Goal: Browse casually: Explore the website without a specific task or goal

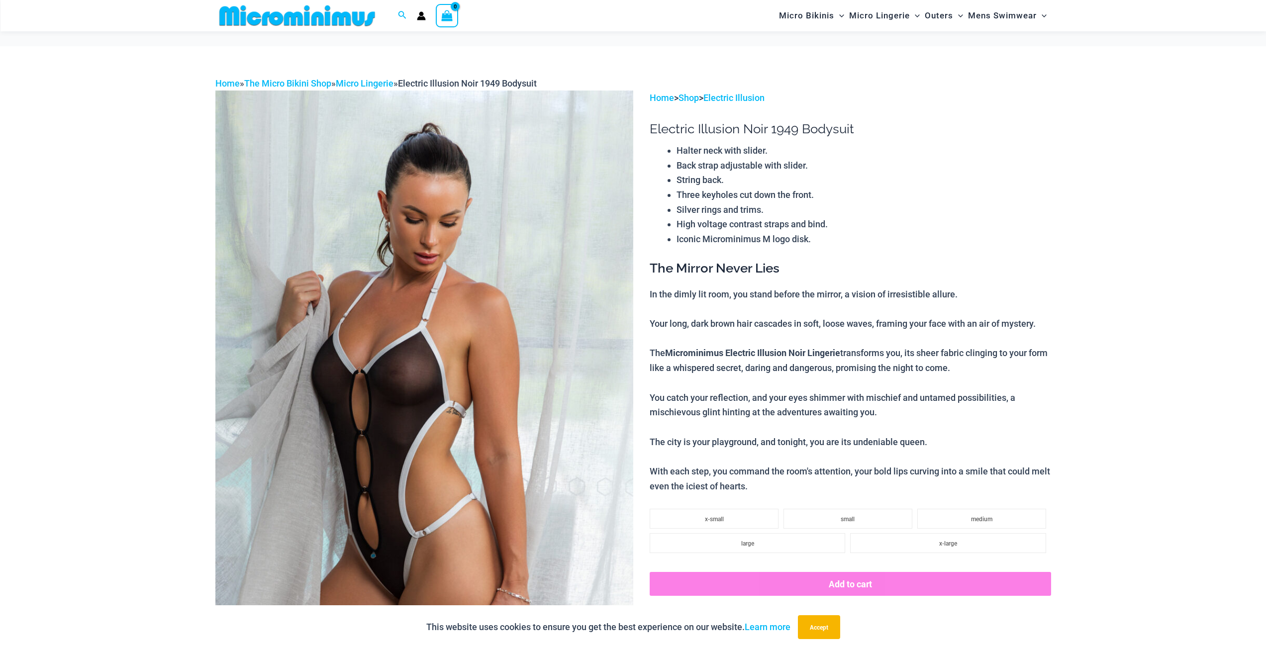
scroll to position [41, 0]
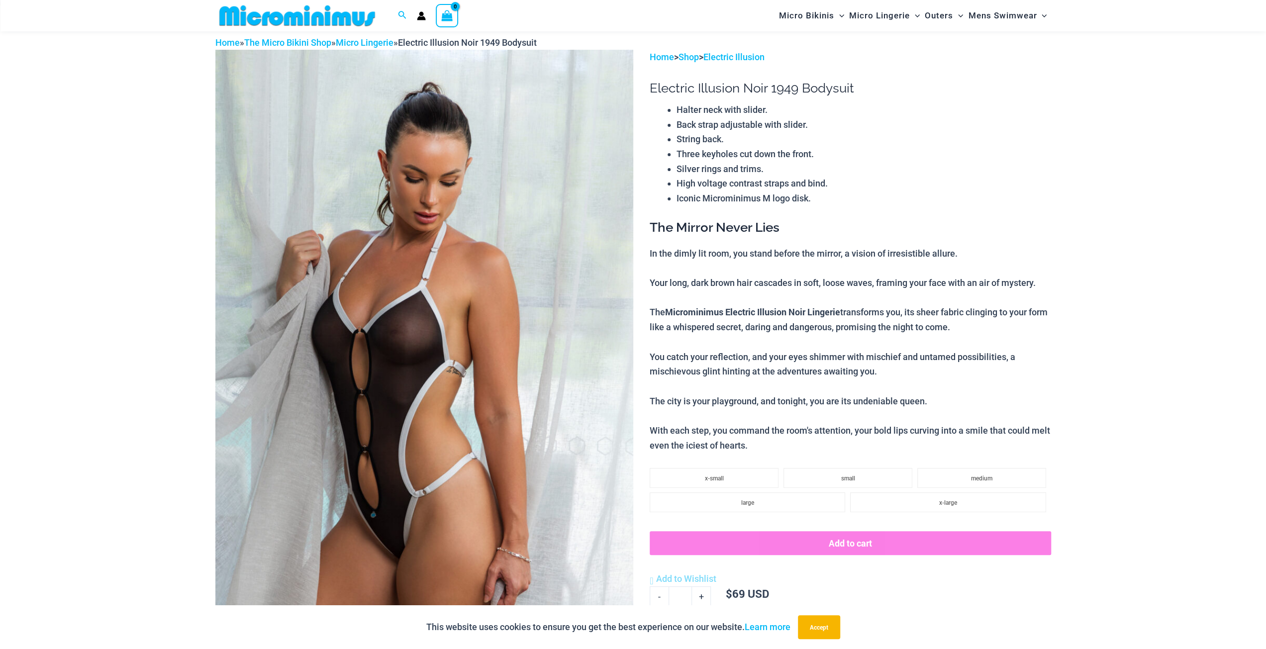
click at [463, 213] on img at bounding box center [424, 363] width 418 height 627
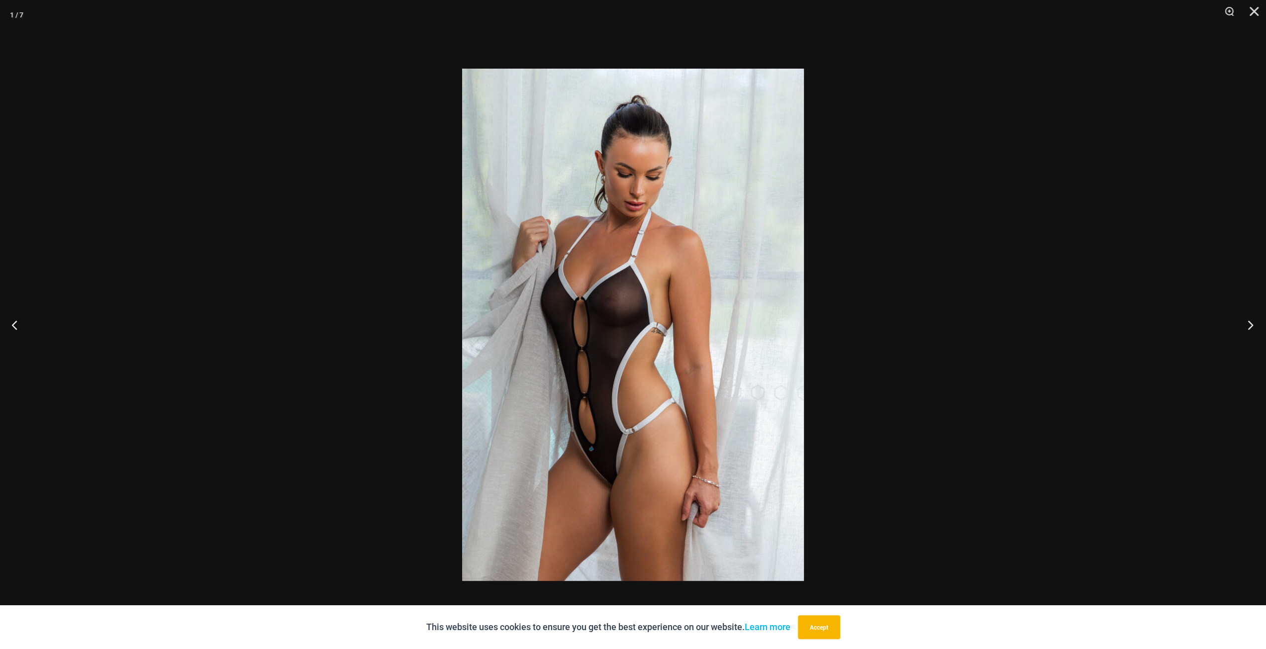
click at [1252, 329] on button "Next" at bounding box center [1246, 325] width 37 height 50
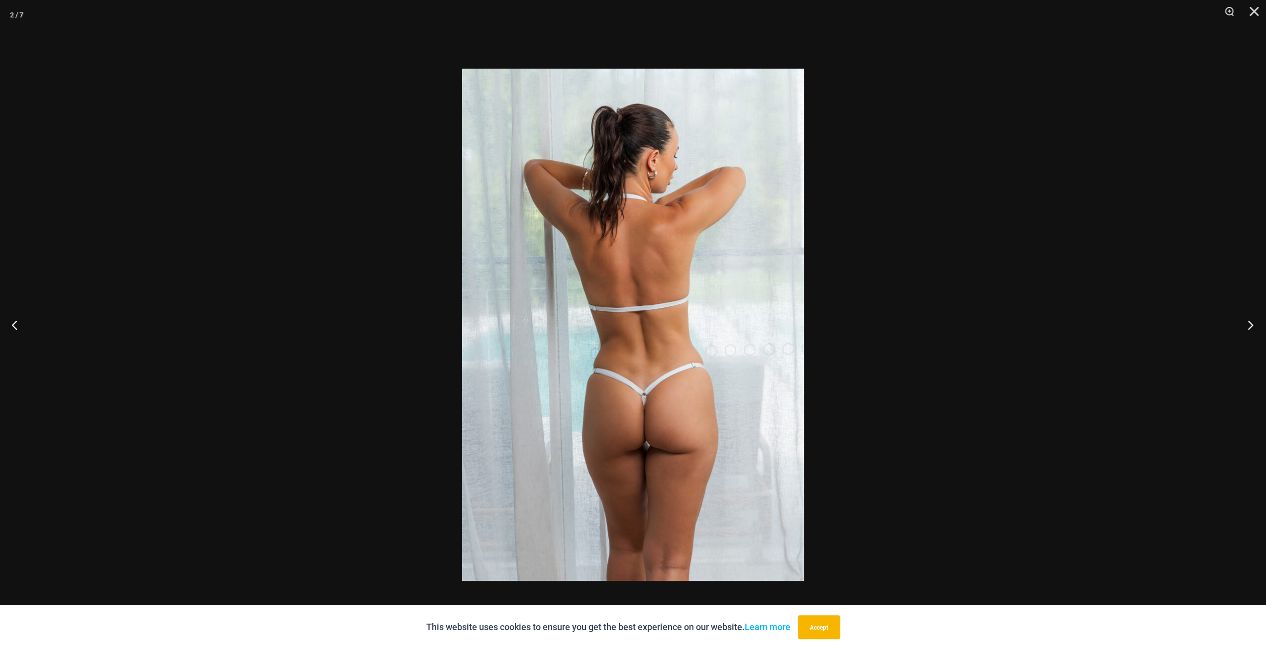
click at [1252, 329] on button "Next" at bounding box center [1246, 325] width 37 height 50
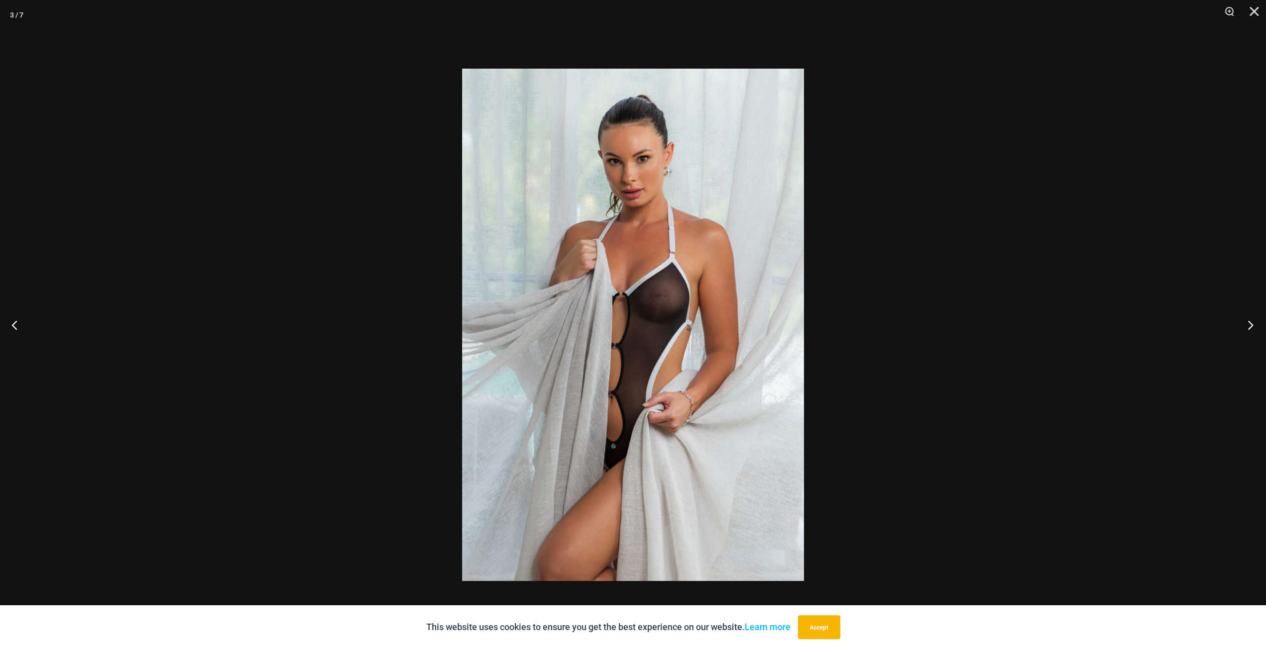
click at [1237, 324] on button "Next" at bounding box center [1246, 325] width 37 height 50
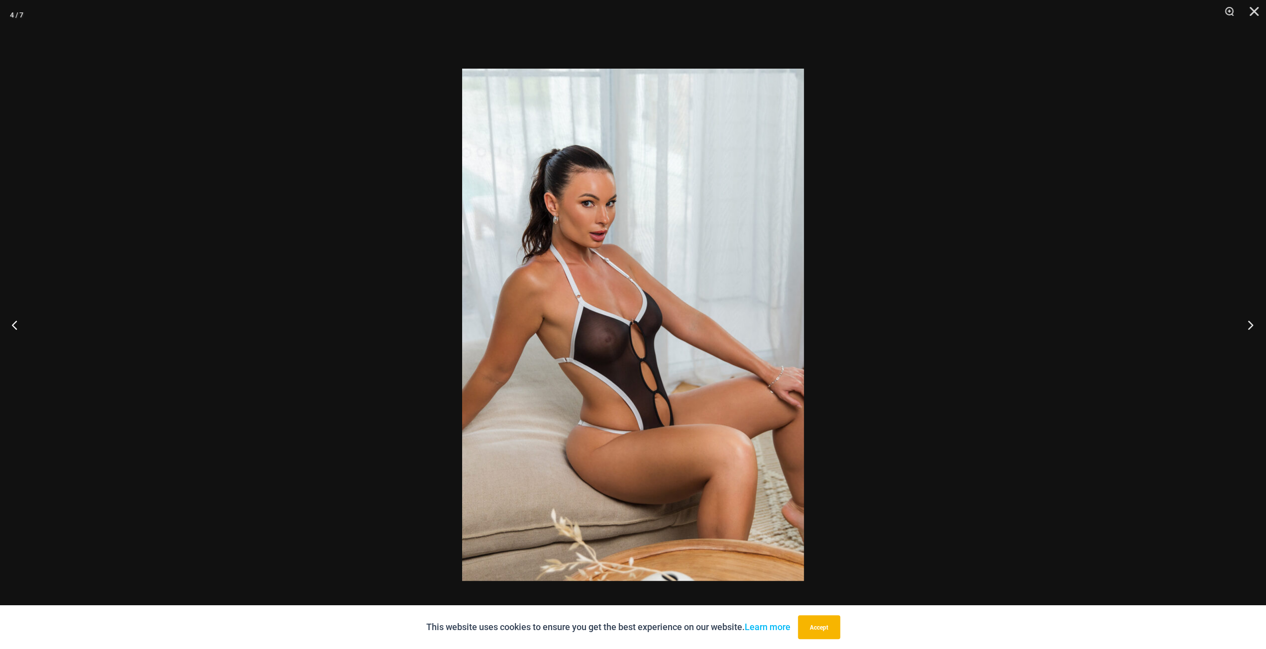
click at [1248, 324] on button "Next" at bounding box center [1246, 325] width 37 height 50
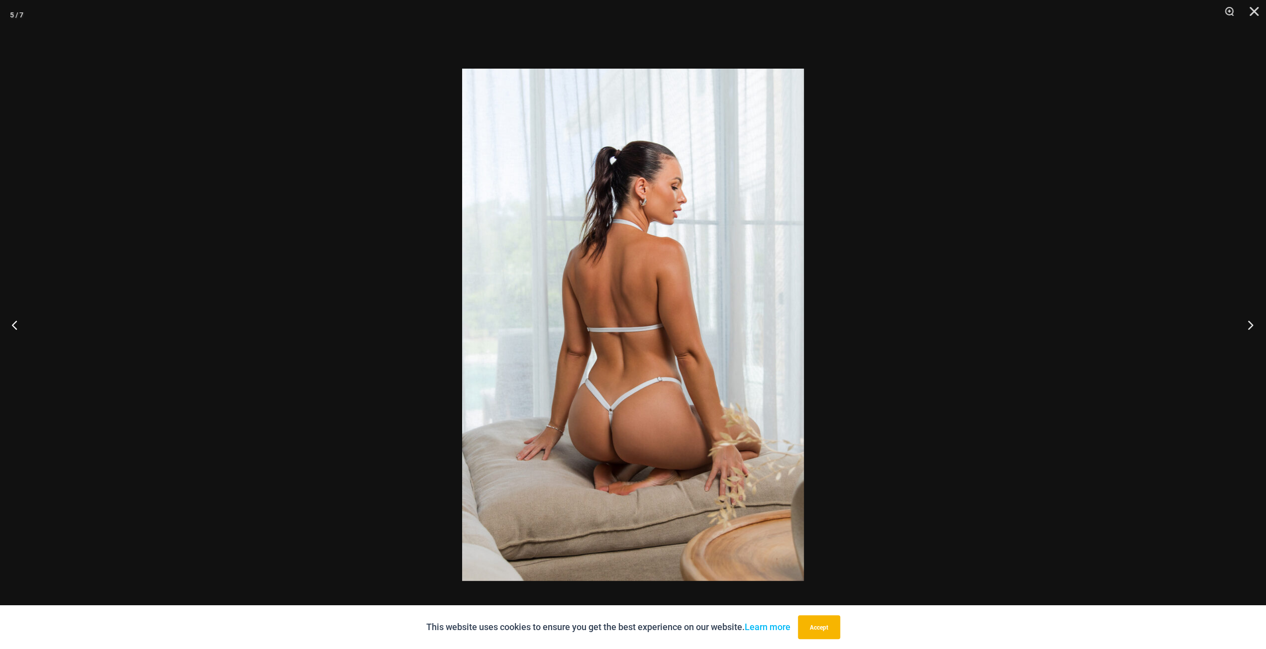
click at [1248, 324] on button "Next" at bounding box center [1246, 325] width 37 height 50
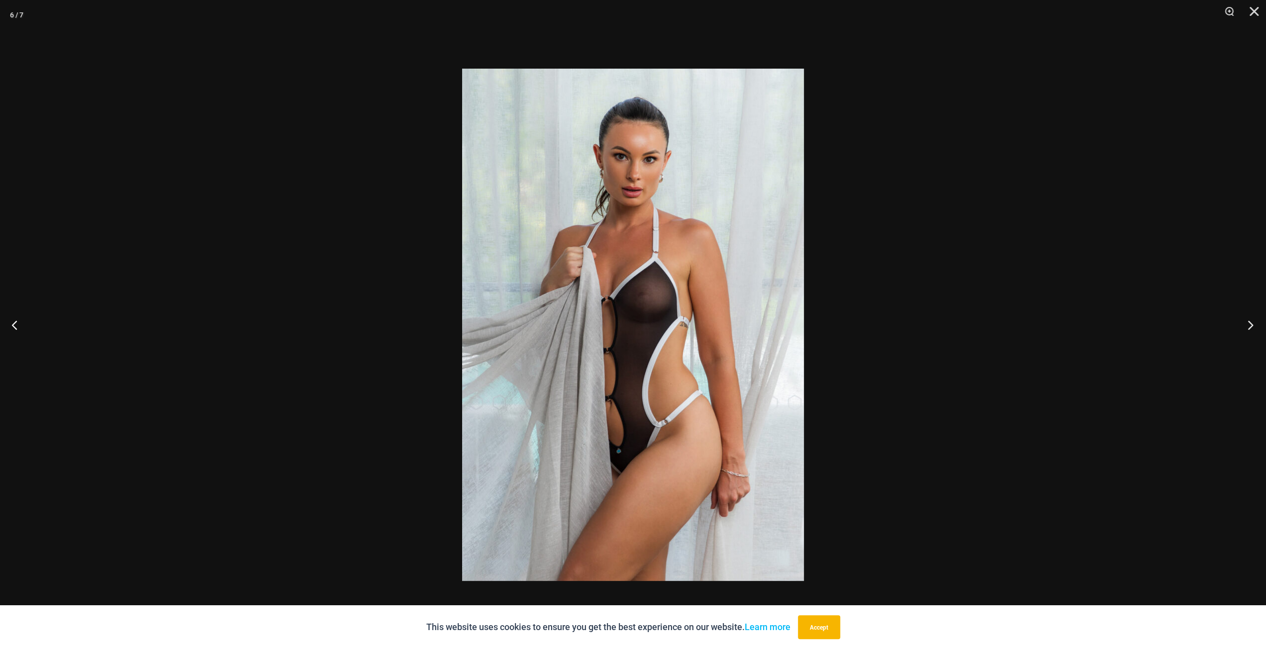
click at [1248, 324] on button "Next" at bounding box center [1246, 325] width 37 height 50
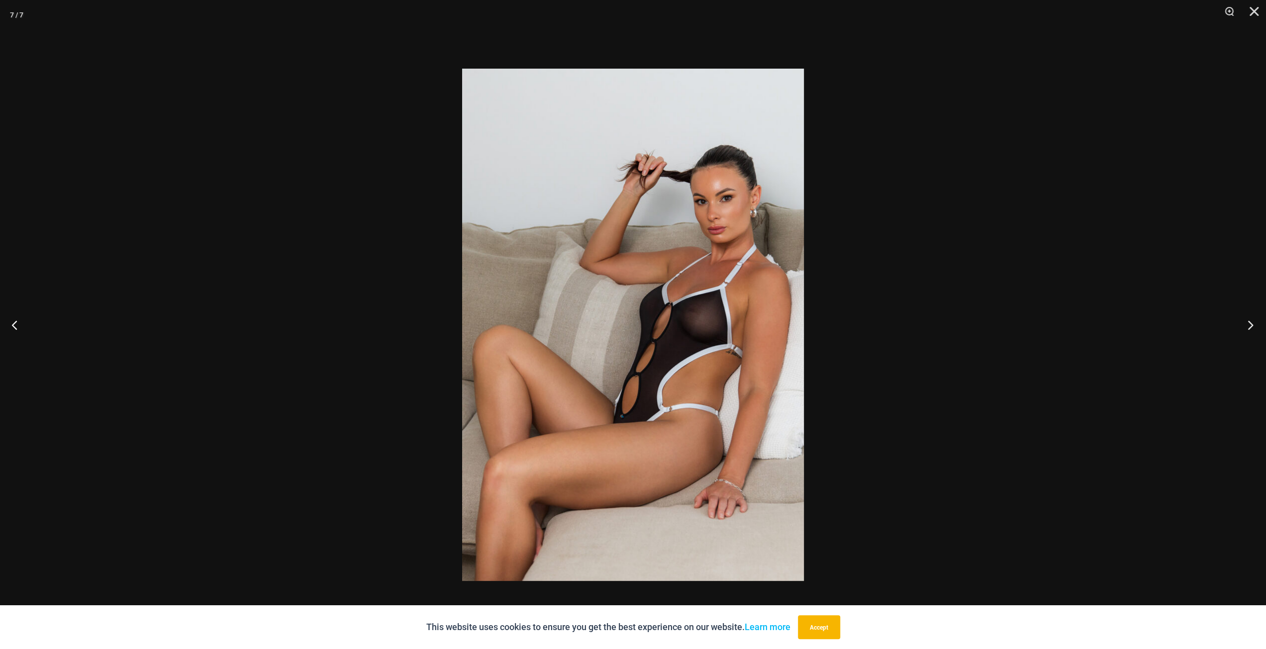
click at [1250, 325] on button "Next" at bounding box center [1246, 325] width 37 height 50
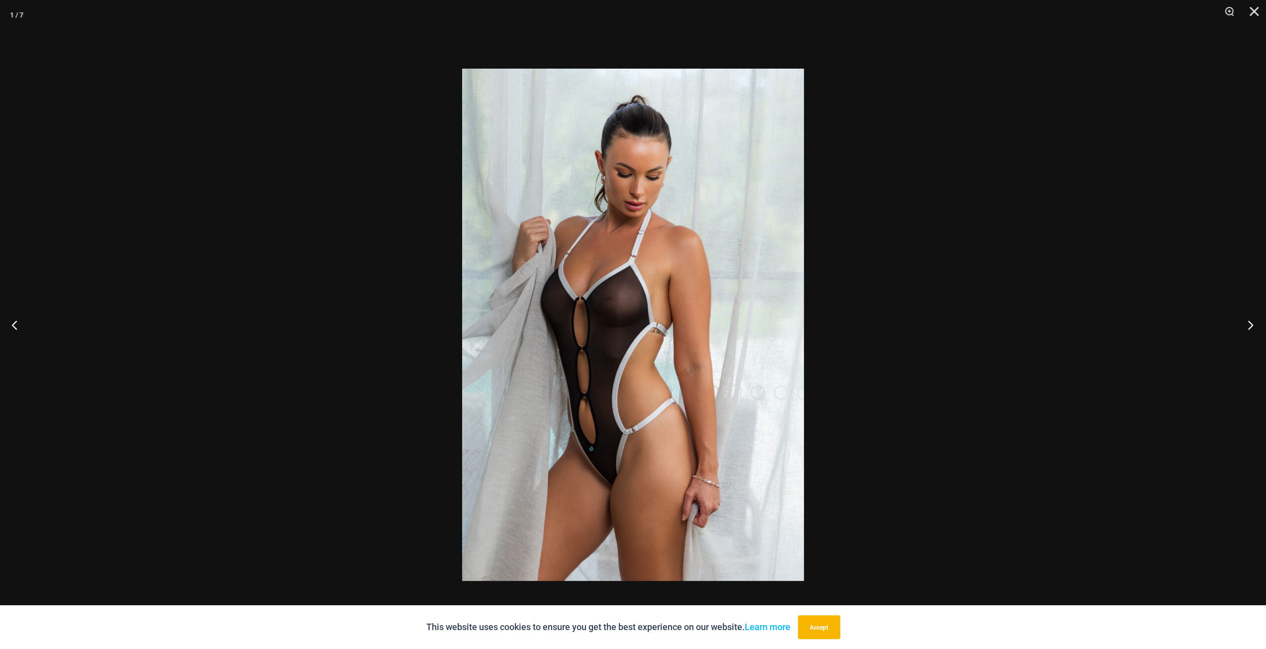
click at [1250, 325] on button "Next" at bounding box center [1246, 325] width 37 height 50
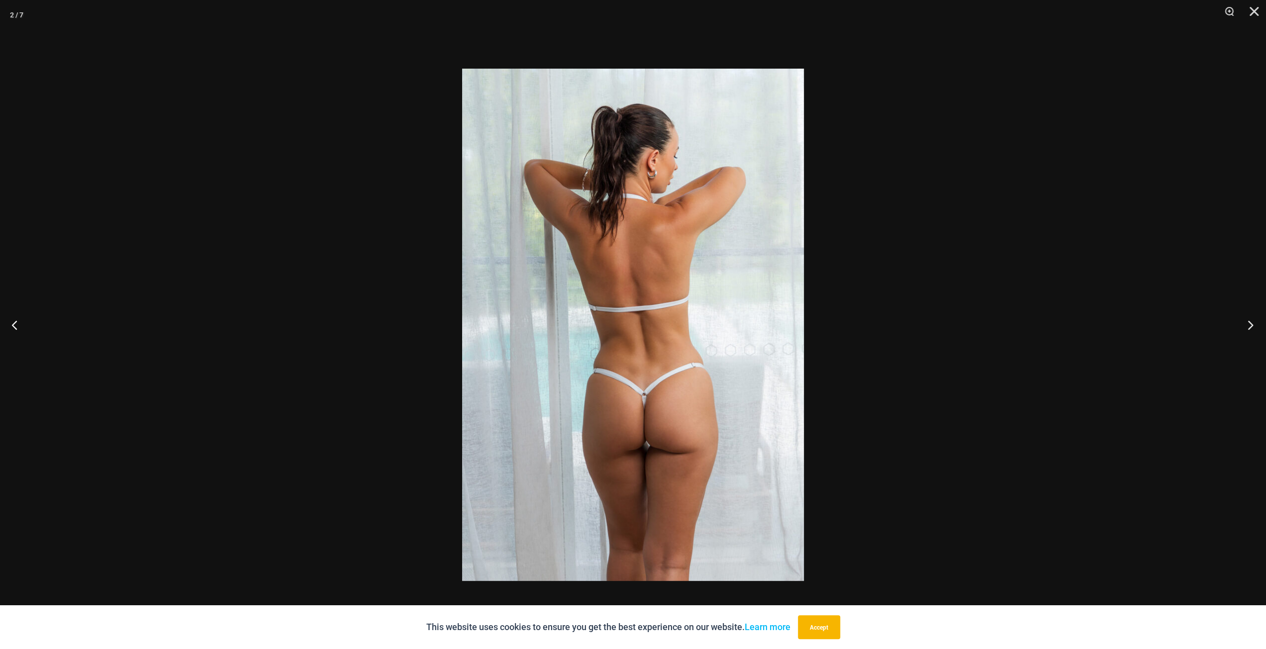
click at [1250, 325] on button "Next" at bounding box center [1246, 325] width 37 height 50
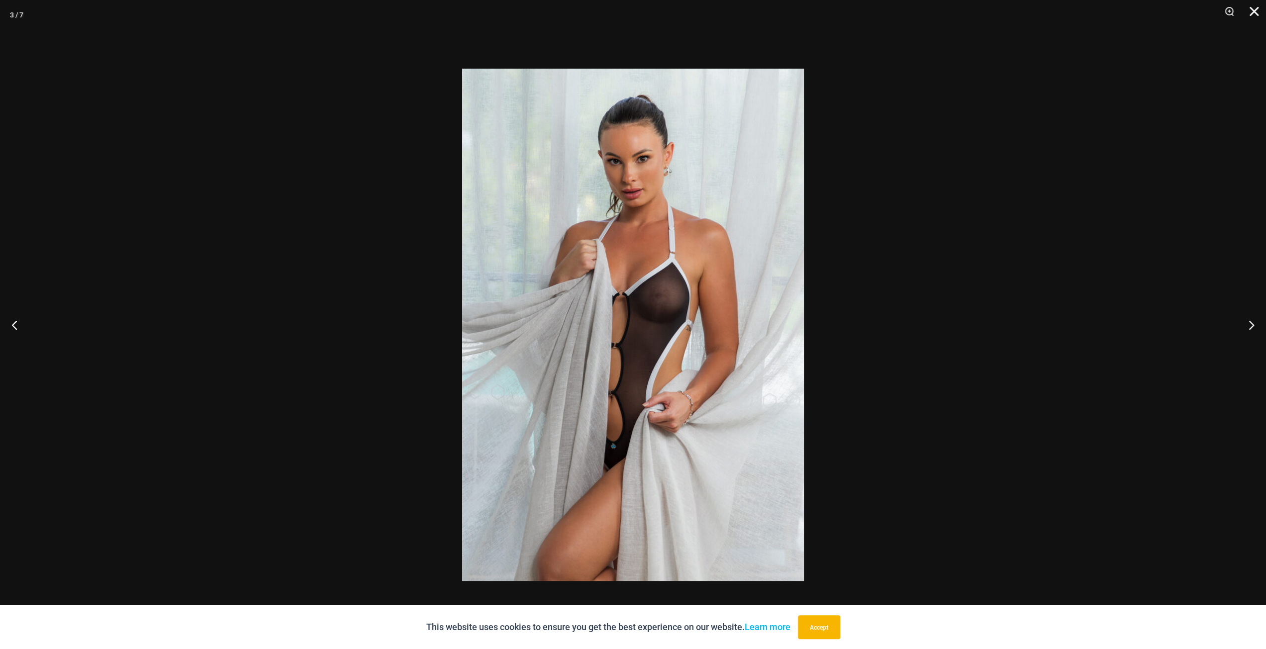
click at [1250, 9] on button "Close" at bounding box center [1250, 15] width 25 height 30
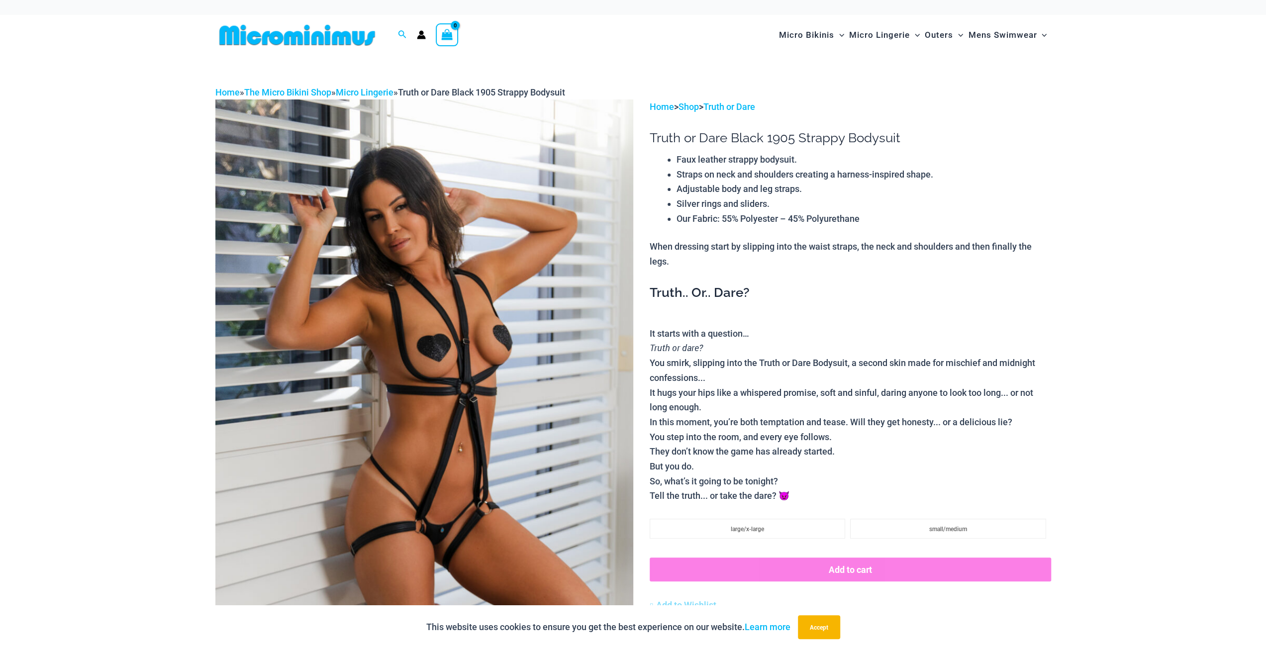
click at [469, 193] on img at bounding box center [424, 412] width 418 height 627
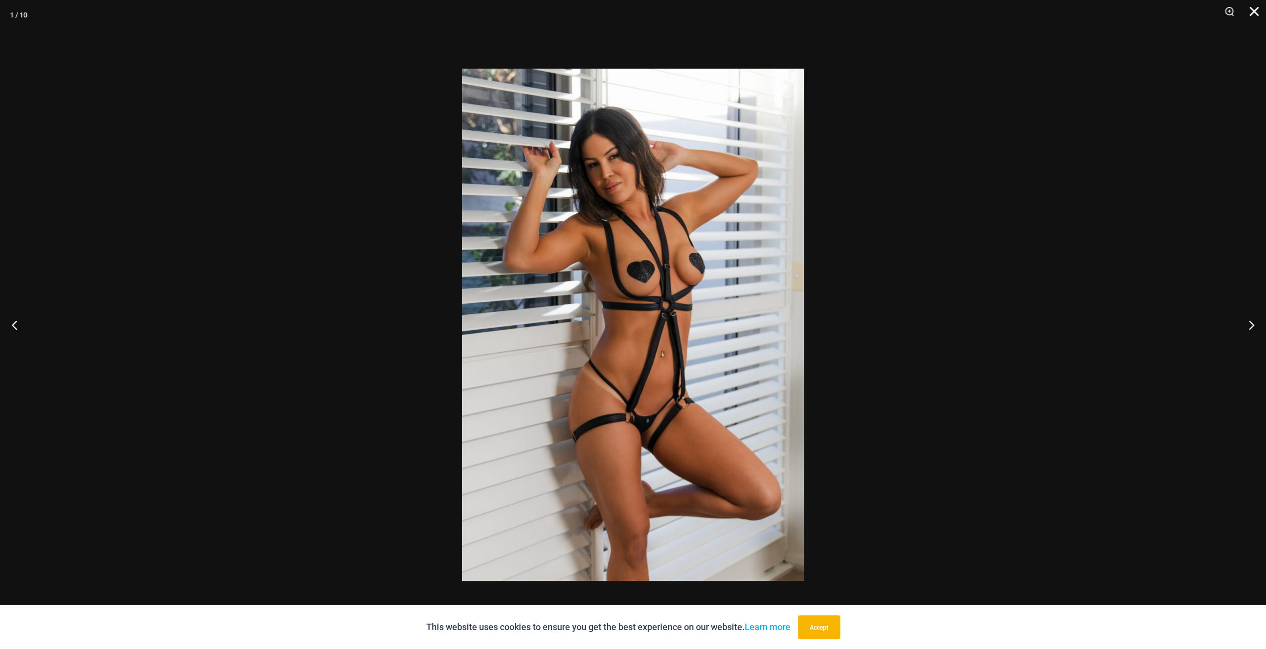
click at [1244, 12] on button "Close" at bounding box center [1250, 15] width 25 height 30
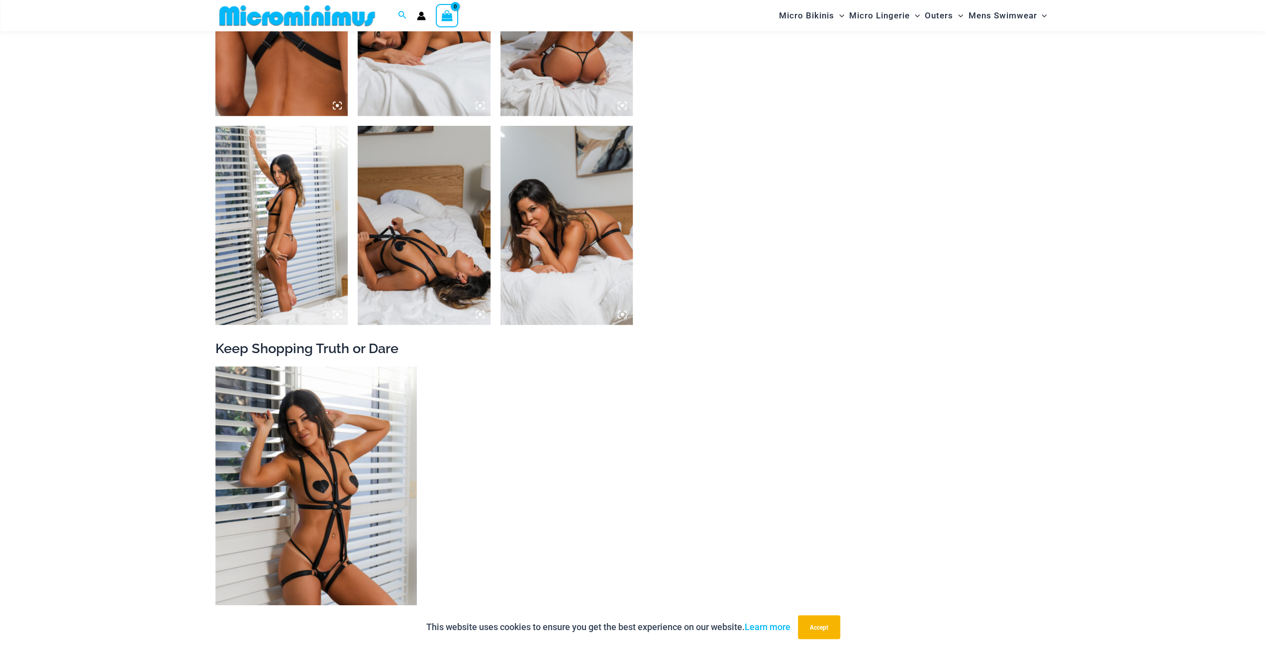
scroll to position [1035, 0]
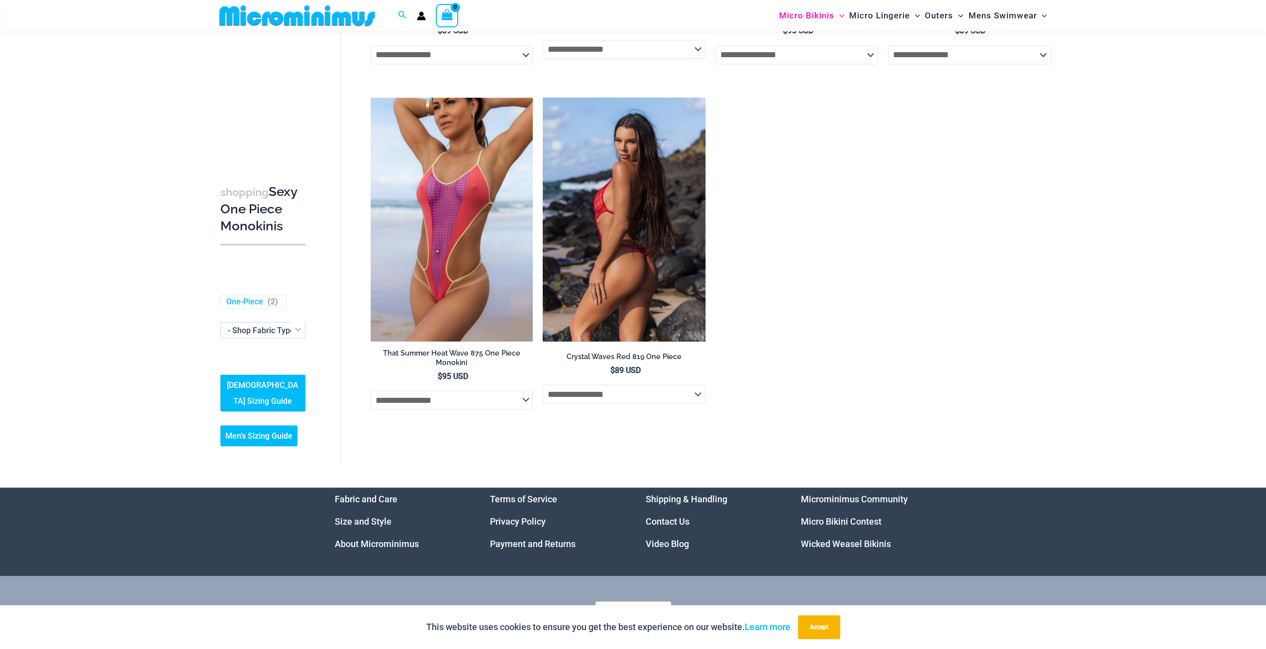
scroll to position [1732, 0]
click at [638, 231] on img at bounding box center [624, 219] width 163 height 244
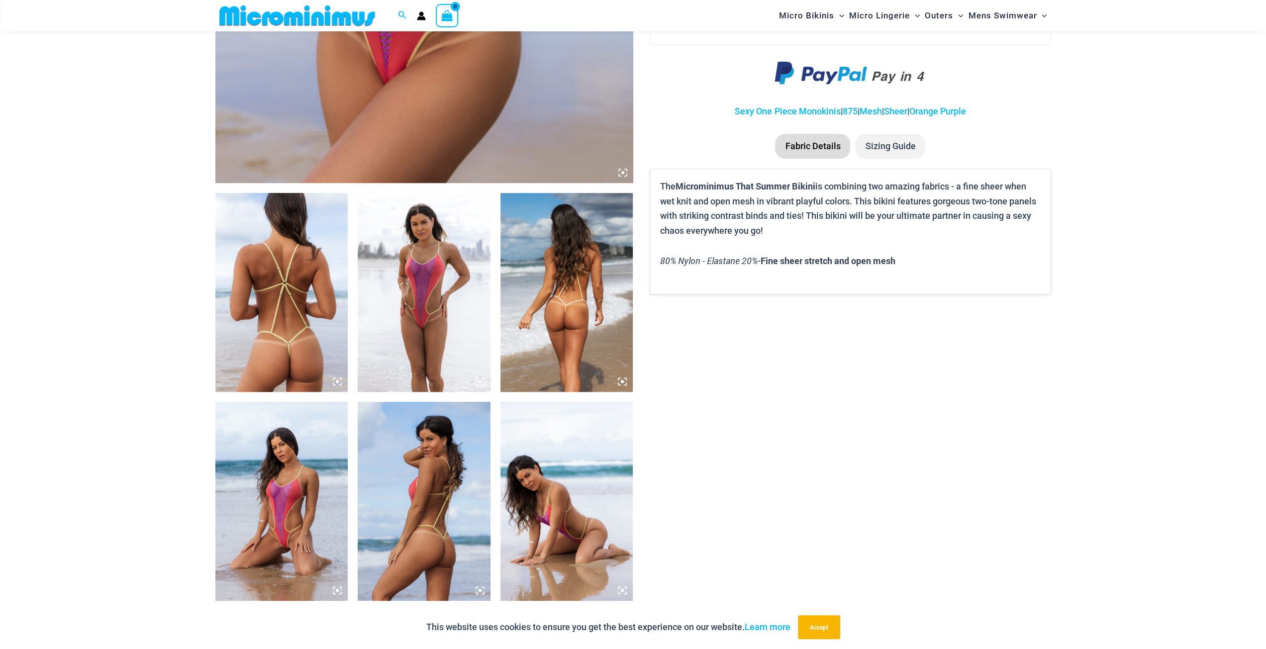
scroll to position [439, 0]
